Goal: Task Accomplishment & Management: Manage account settings

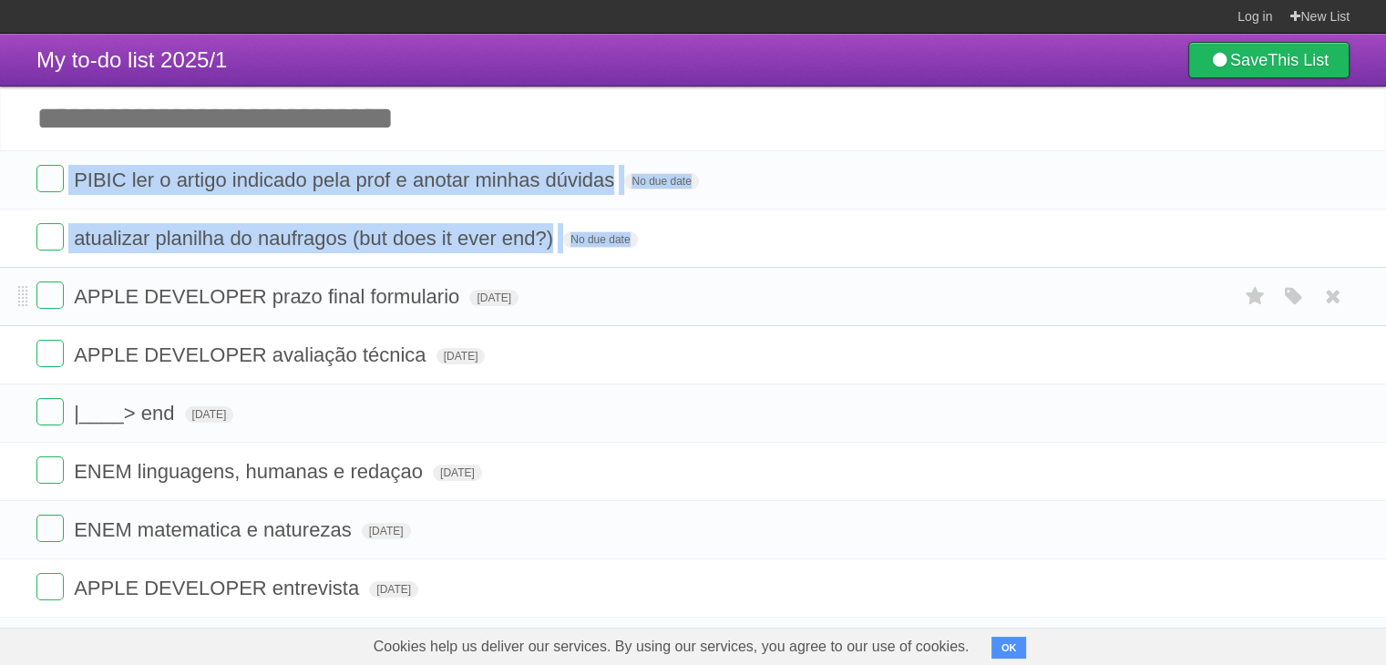
drag, startPoint x: 16, startPoint y: 184, endPoint x: 22, endPoint y: 283, distance: 99.5
click at [22, 283] on ul "PIBIC ler o artigo indicado pela prof e anotar minhas dúvidas No due date White…" at bounding box center [693, 413] width 1386 height 526
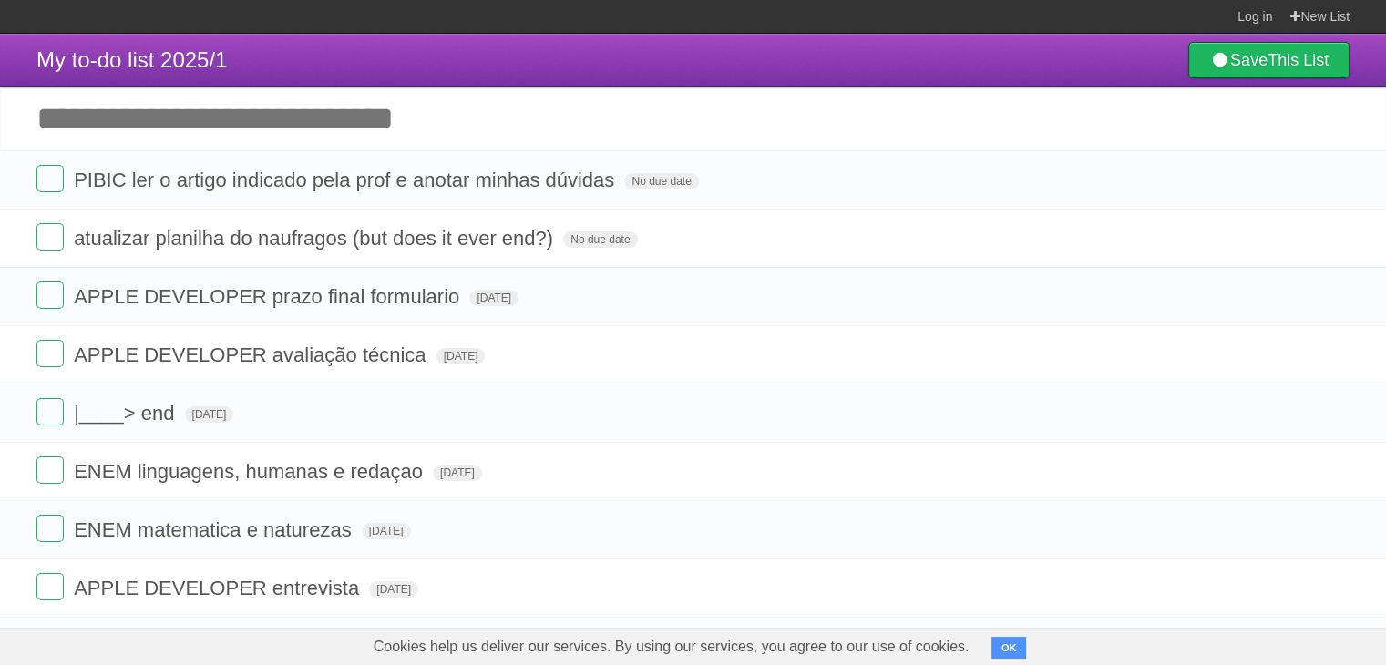
click at [53, 114] on input "Add another task" at bounding box center [693, 119] width 1386 height 64
click at [18, 178] on li "PIBIC ler o artigo indicado pela prof e anotar minhas dúvidas No due date White…" at bounding box center [693, 179] width 1386 height 59
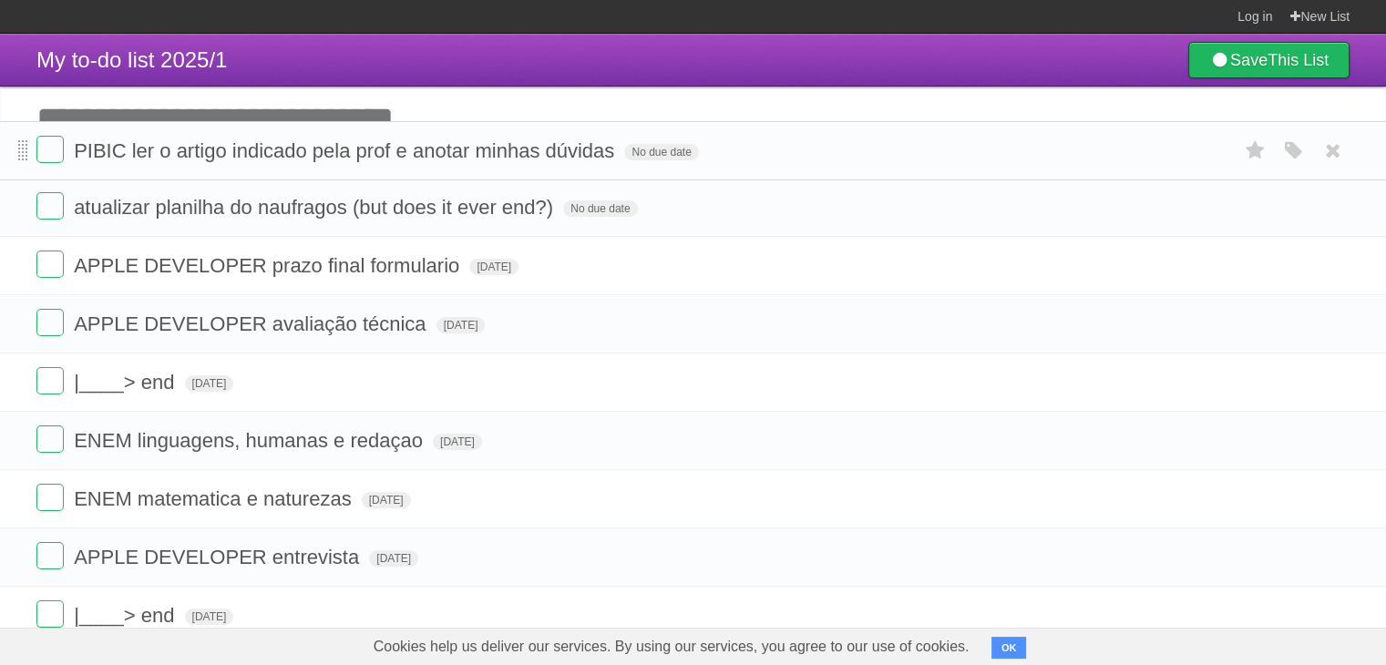
drag, startPoint x: 18, startPoint y: 178, endPoint x: 22, endPoint y: 147, distance: 31.2
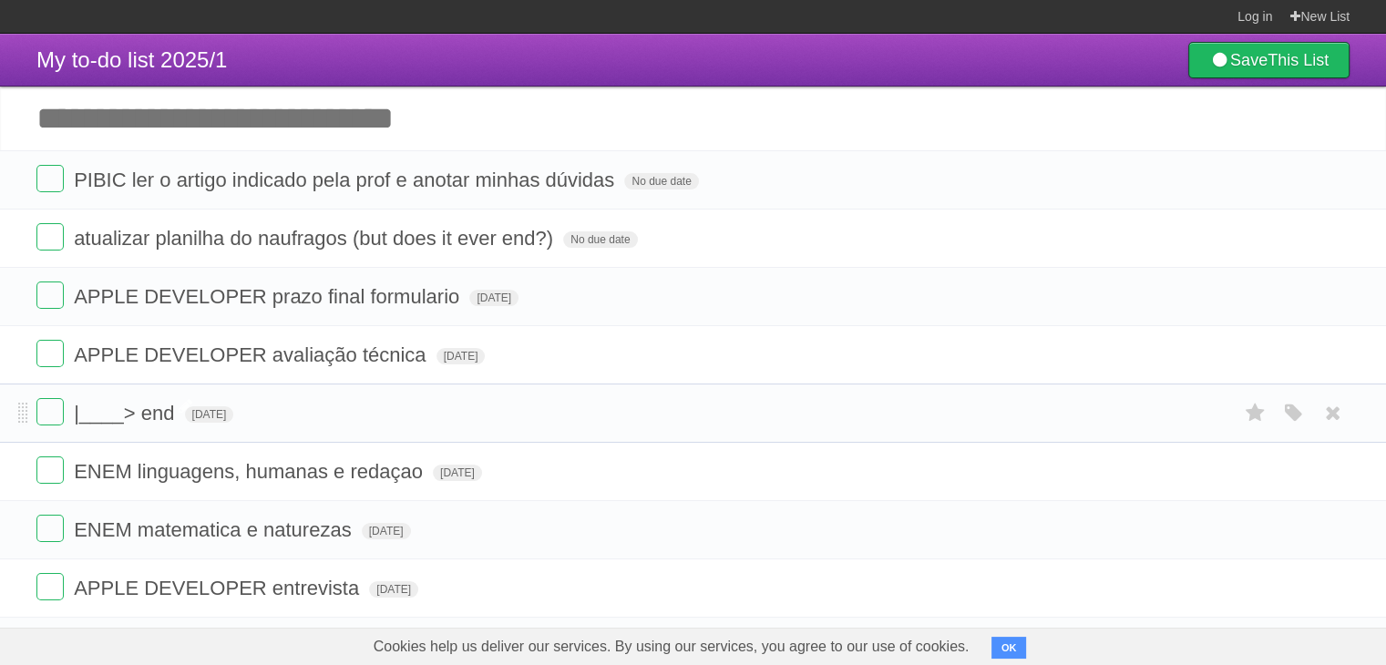
click at [142, 418] on span "|____> end" at bounding box center [126, 413] width 105 height 23
click at [142, 418] on input "**********" at bounding box center [125, 415] width 102 height 24
type input "**********"
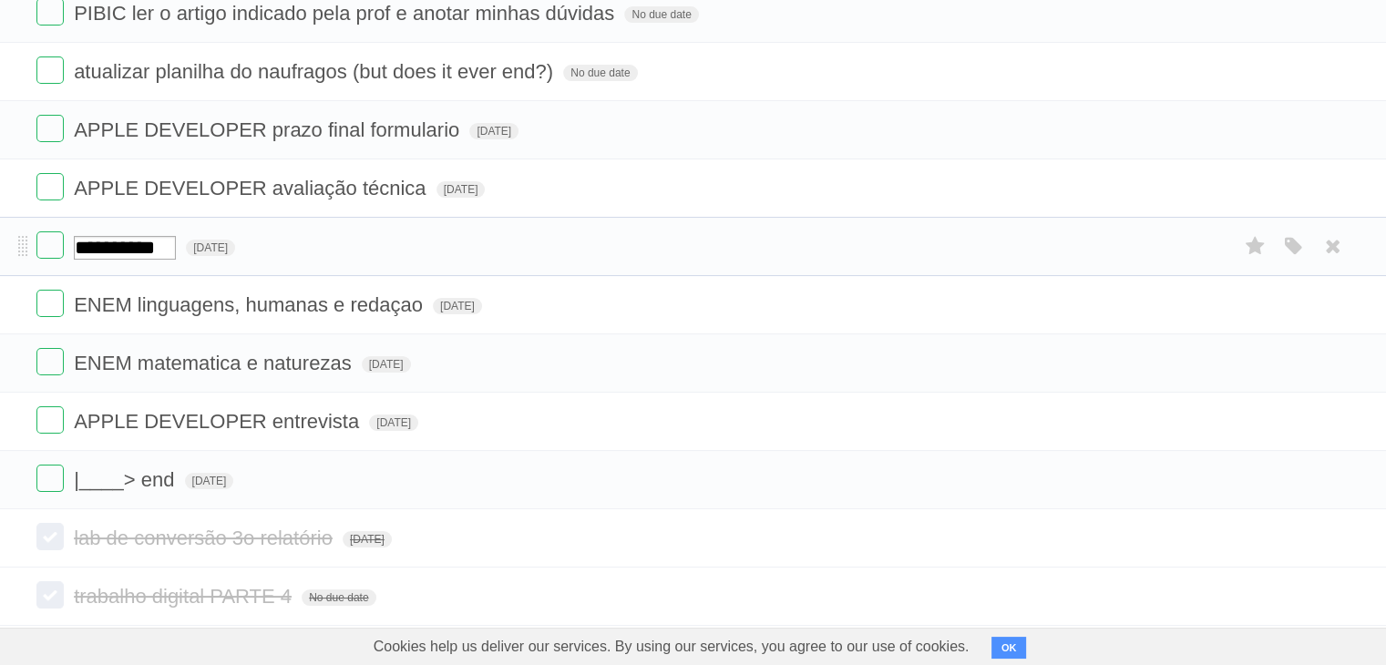
scroll to position [168, 0]
click at [519, 467] on form "|____> end [DATE] White Red Blue Green Purple Orange" at bounding box center [692, 479] width 1313 height 30
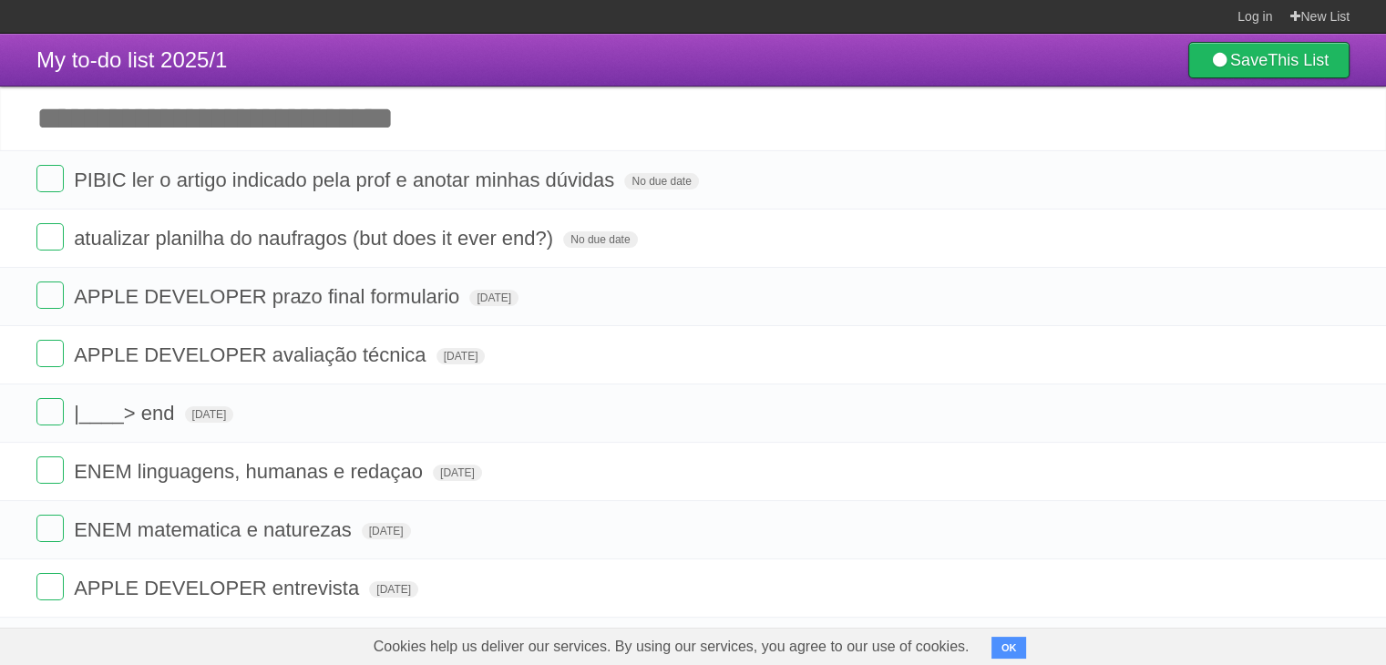
scroll to position [304, 0]
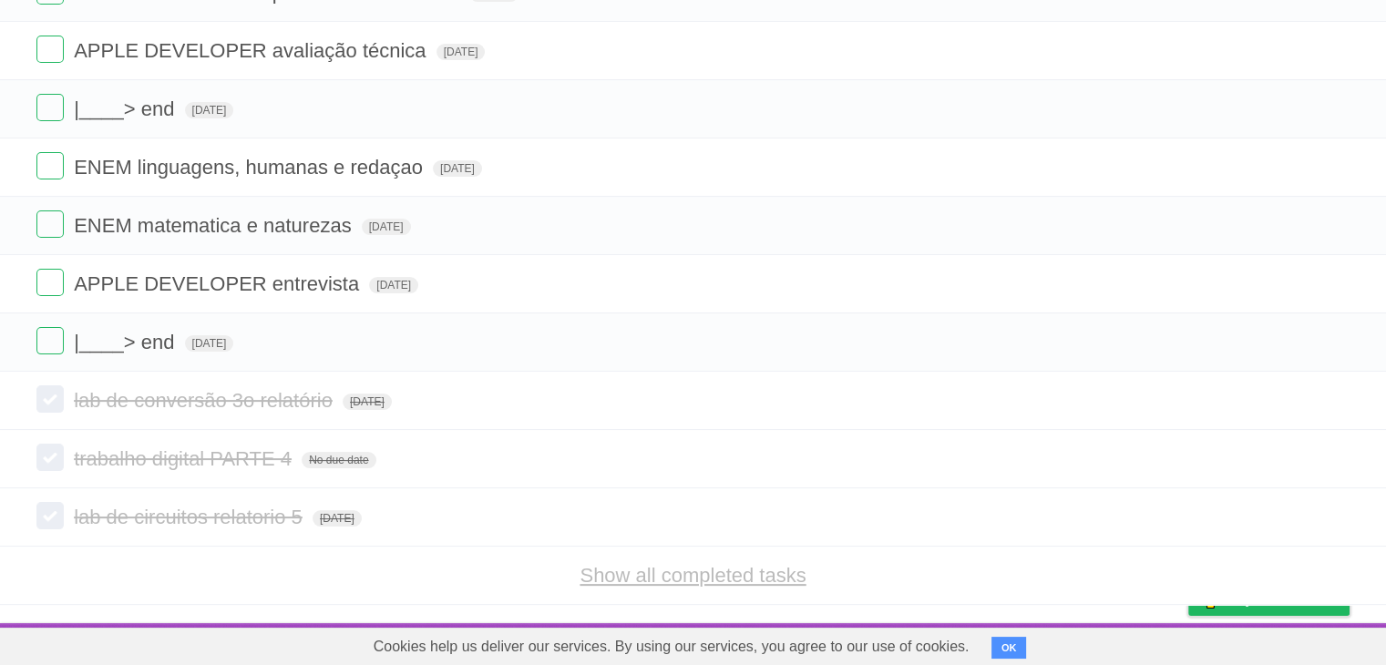
click at [688, 572] on link "Show all completed tasks" at bounding box center [693, 575] width 226 height 23
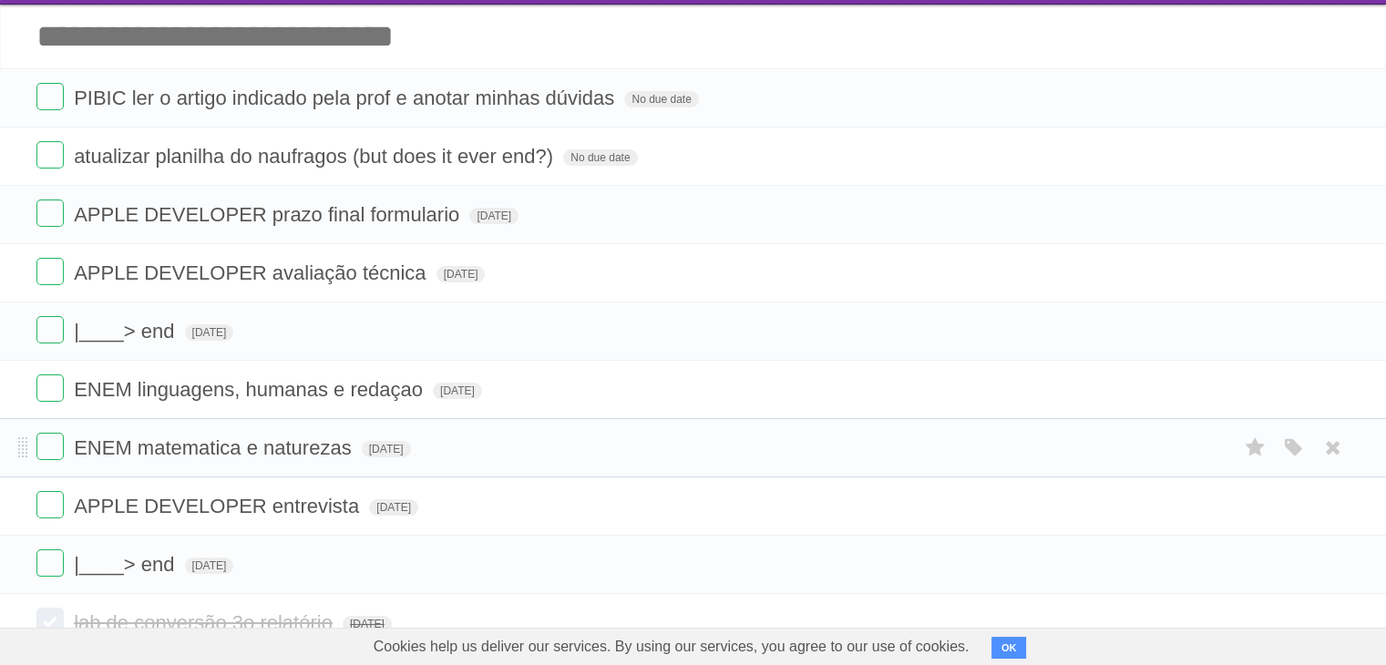
scroll to position [0, 0]
